Goal: Find contact information

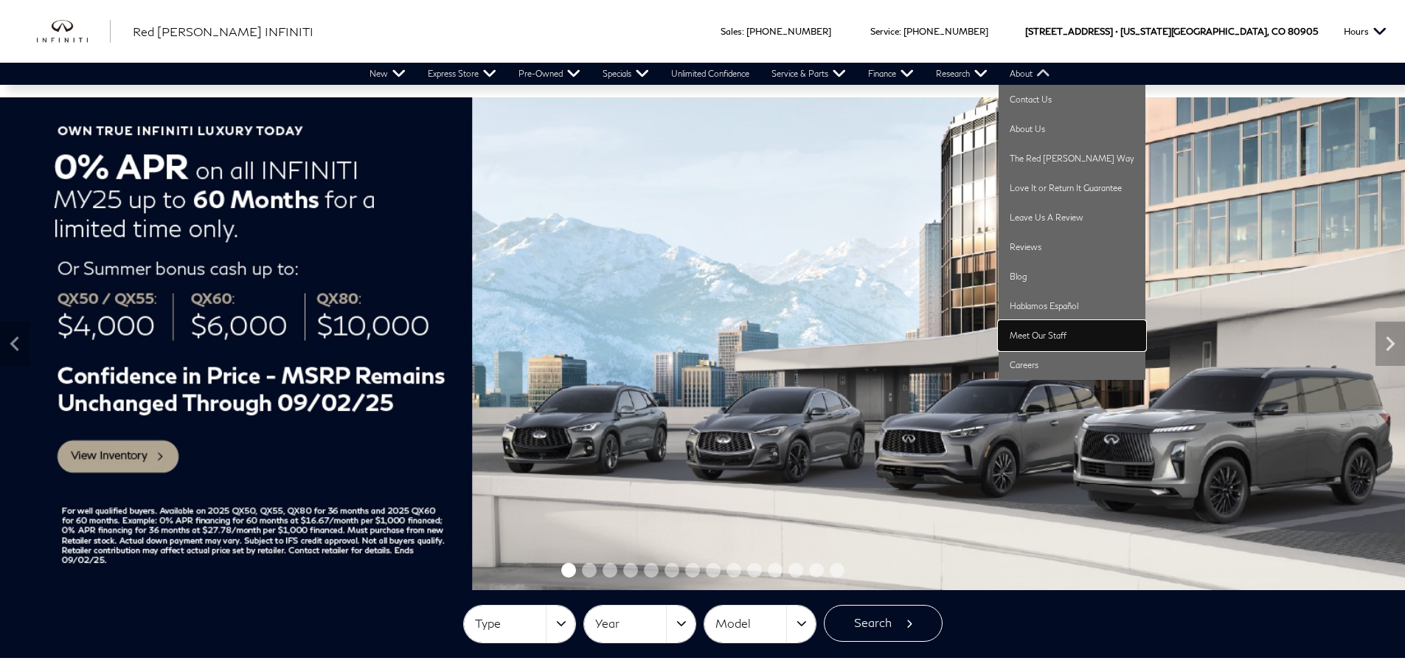
click at [1039, 335] on link "Meet Our Staff" at bounding box center [1072, 336] width 147 height 30
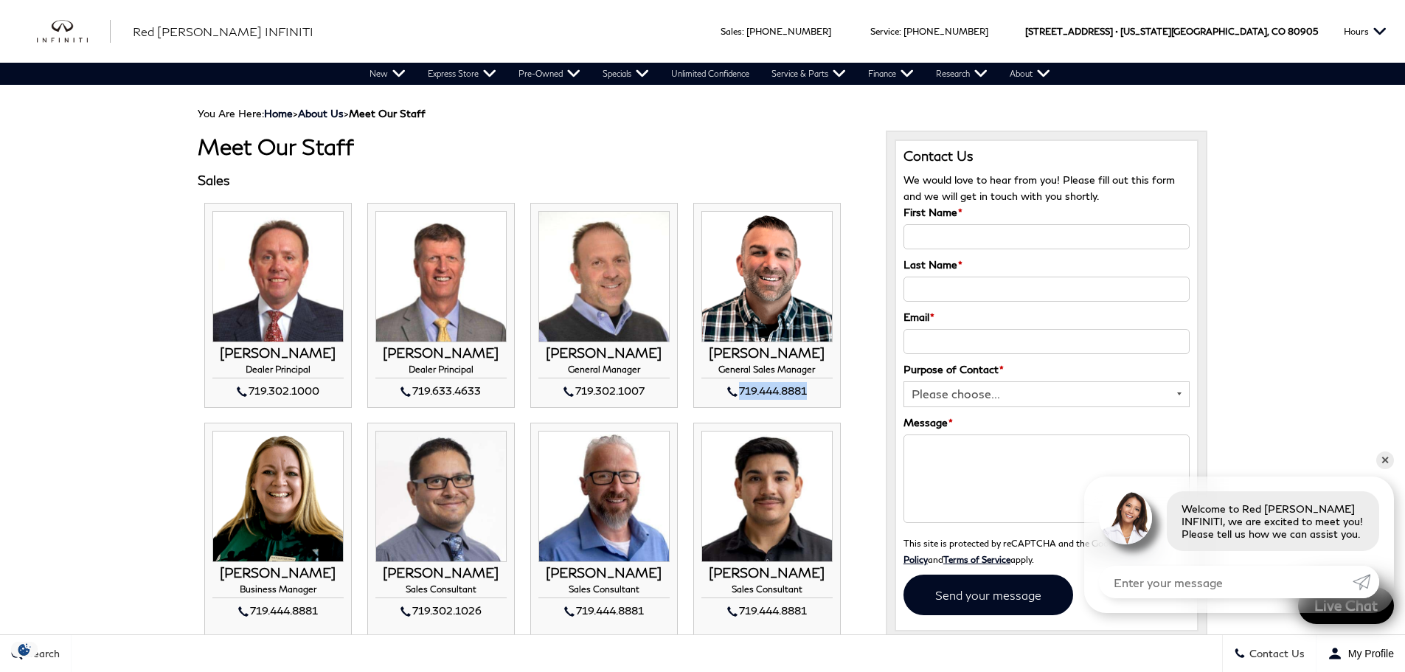
drag, startPoint x: 738, startPoint y: 390, endPoint x: 806, endPoint y: 392, distance: 67.9
click at [806, 392] on div "719.444.8881" at bounding box center [767, 391] width 131 height 18
copy div "719.444.8881"
